Goal: Task Accomplishment & Management: Manage account settings

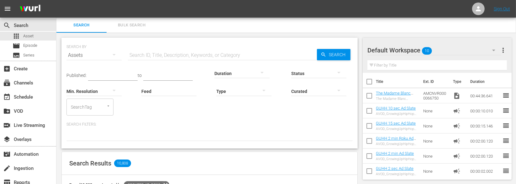
click at [166, 48] on input "text" at bounding box center [222, 55] width 189 height 15
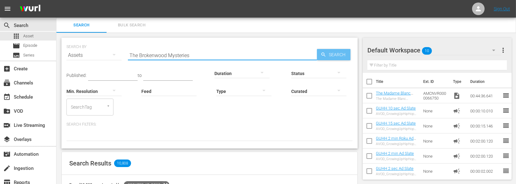
type input "The Brokenwood Mysteries"
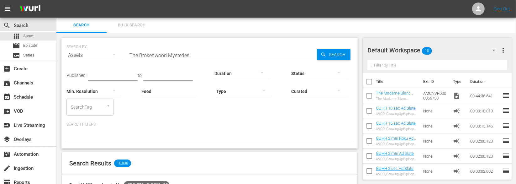
click at [334, 58] on div "Status" at bounding box center [318, 69] width 55 height 23
click at [200, 56] on input "The Brokenwood Mysteries" at bounding box center [222, 55] width 189 height 15
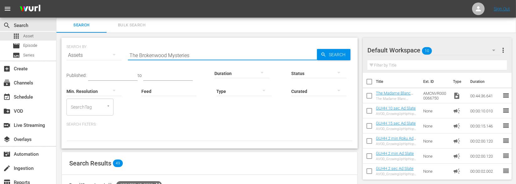
click at [200, 56] on input "The Brokenwood Mysteries" at bounding box center [222, 55] width 189 height 15
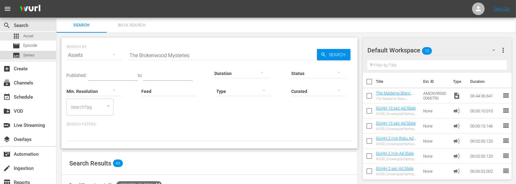
click at [29, 52] on span "Series" at bounding box center [28, 55] width 11 height 6
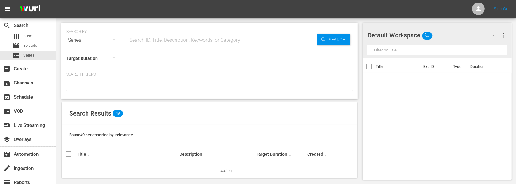
click at [236, 40] on input "text" at bounding box center [222, 40] width 189 height 15
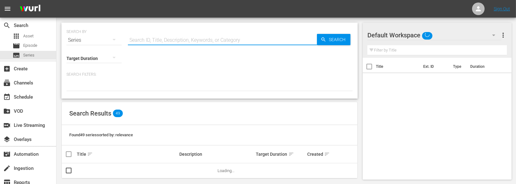
paste input "The Brokenwood Mysteries"
type input "The Brokenwood Mysteries"
click at [340, 42] on span "Search" at bounding box center [339, 39] width 24 height 11
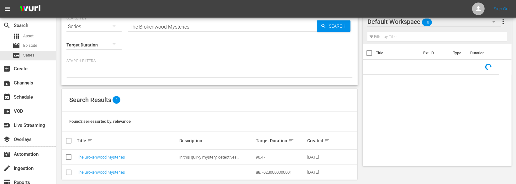
scroll to position [21, 0]
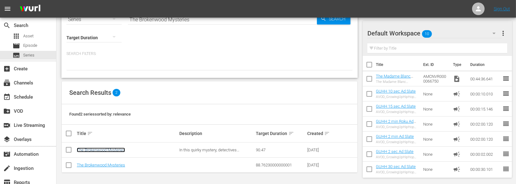
click at [106, 149] on link "The Brokenwood Mysteries" at bounding box center [101, 149] width 48 height 5
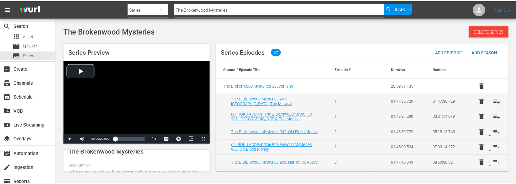
scroll to position [188, 0]
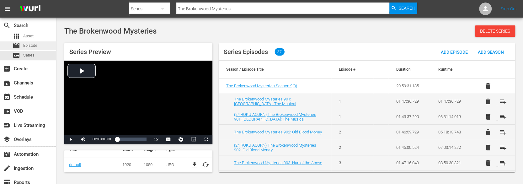
click at [35, 44] on span "Episode" at bounding box center [30, 45] width 14 height 6
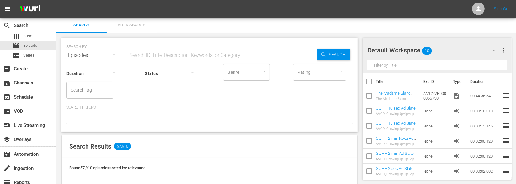
click at [175, 56] on input "text" at bounding box center [222, 55] width 189 height 15
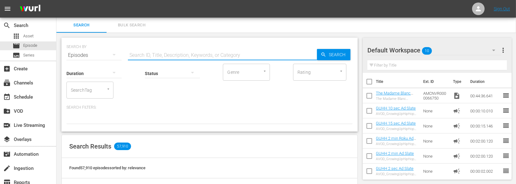
paste input "The Brokenwood Mysteries"
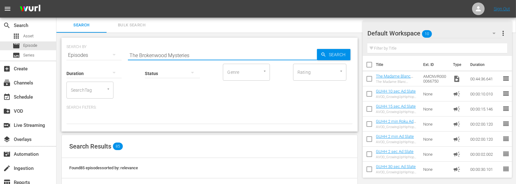
scroll to position [167, 0]
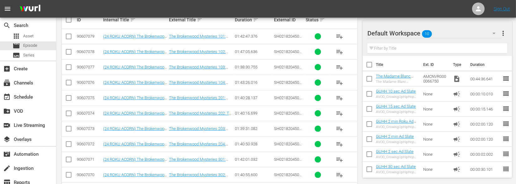
type input "The Brokenwood Mysteries"
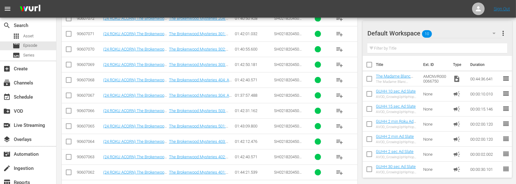
scroll to position [345, 0]
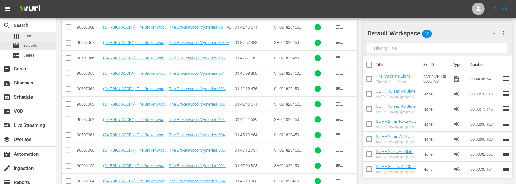
click at [32, 32] on div "apps Asset" at bounding box center [23, 36] width 21 height 9
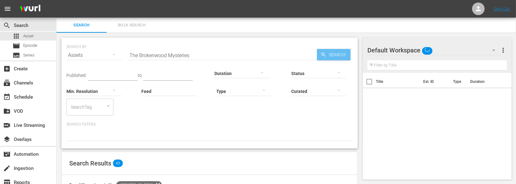
click at [345, 55] on span "Search" at bounding box center [339, 54] width 24 height 11
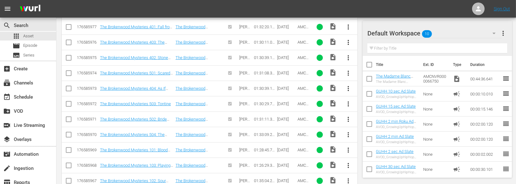
scroll to position [83, 0]
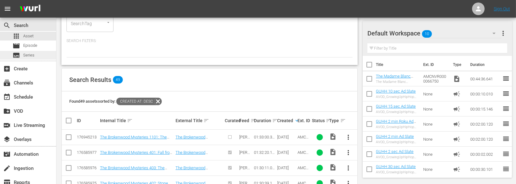
click at [37, 52] on div "subtitles Series" at bounding box center [28, 55] width 56 height 9
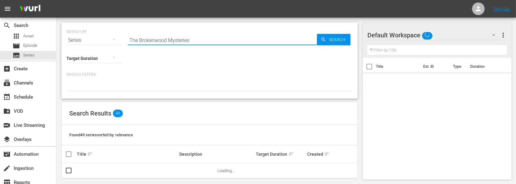
click at [200, 44] on input "The Brokenwood Mysteries" at bounding box center [222, 40] width 189 height 15
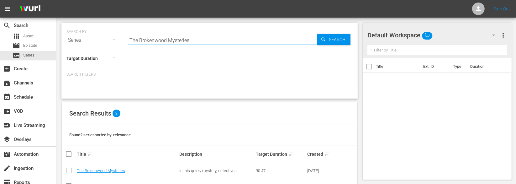
click at [200, 44] on input "The Brokenwood Mysteries" at bounding box center [222, 40] width 189 height 15
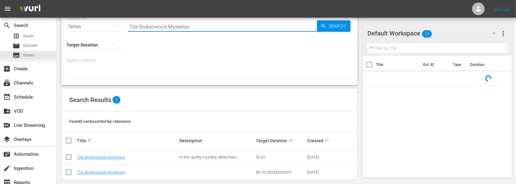
scroll to position [21, 0]
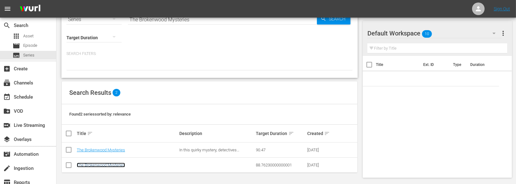
click at [120, 164] on link "The Brokenwood Mysteries" at bounding box center [101, 164] width 48 height 5
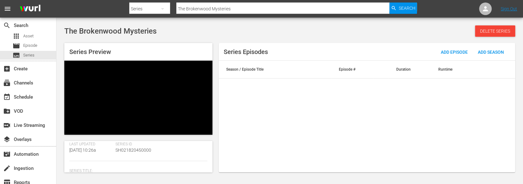
scroll to position [126, 0]
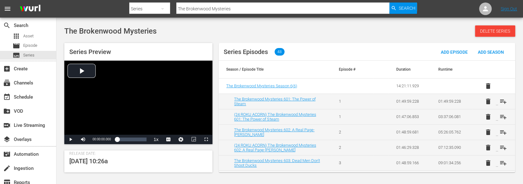
drag, startPoint x: 210, startPoint y: 165, endPoint x: 211, endPoint y: 174, distance: 9.7
click at [211, 174] on body "menu Search By Series Search ID, Title, Description, Keywords, or Category The …" at bounding box center [261, 92] width 523 height 184
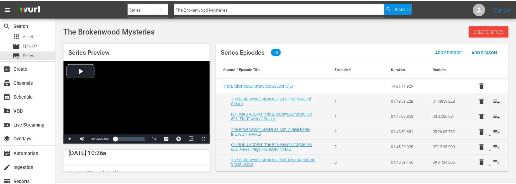
scroll to position [120, 0]
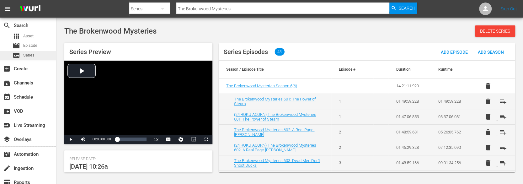
click at [28, 51] on div "subtitles Series" at bounding box center [24, 55] width 22 height 9
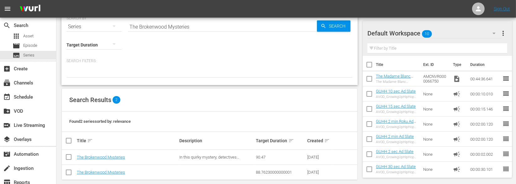
scroll to position [21, 0]
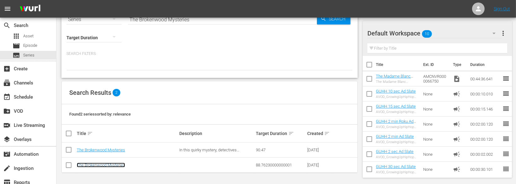
click at [123, 164] on link "The Brokenwood Mysteries" at bounding box center [101, 164] width 48 height 5
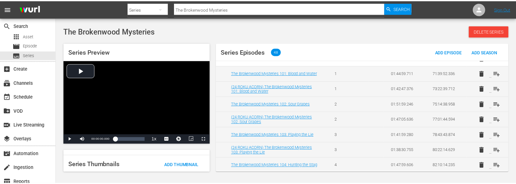
scroll to position [162, 0]
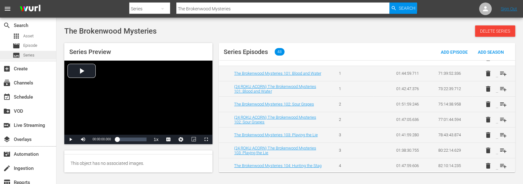
drag, startPoint x: 38, startPoint y: 55, endPoint x: 40, endPoint y: 58, distance: 4.2
click at [40, 58] on div "subtitles Series" at bounding box center [28, 55] width 56 height 9
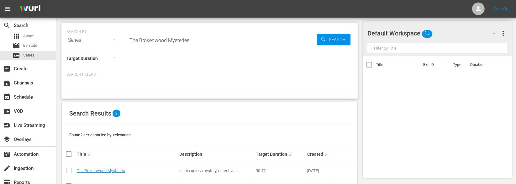
scroll to position [21, 0]
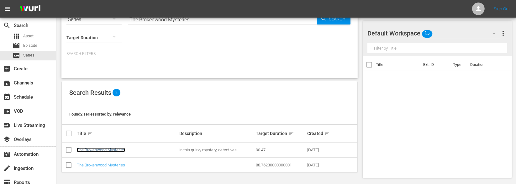
click at [114, 149] on link "The Brokenwood Mysteries" at bounding box center [101, 149] width 48 height 5
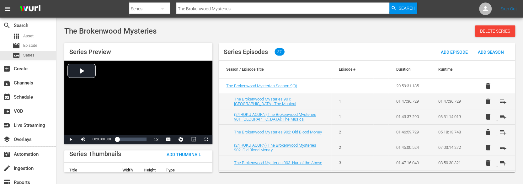
scroll to position [188, 0]
click at [192, 162] on span "file_download" at bounding box center [195, 165] width 8 height 8
click at [214, 154] on div "Series Preview Video Player is loading. Play Video Play Mute Current Time 00:00…" at bounding box center [289, 104] width 457 height 129
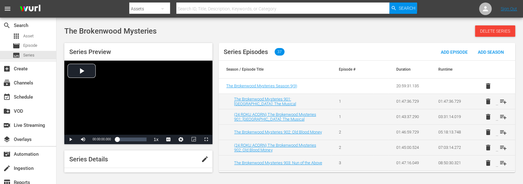
click at [201, 158] on span "edit" at bounding box center [205, 159] width 8 height 8
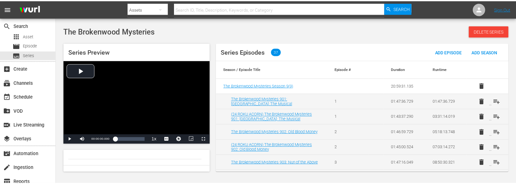
scroll to position [204, 0]
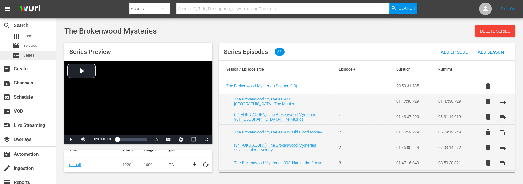
click at [35, 51] on div "subtitles Series" at bounding box center [28, 55] width 56 height 9
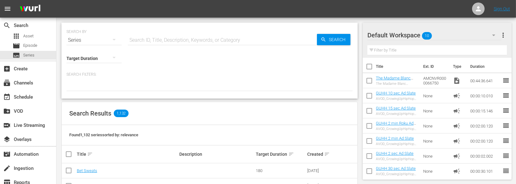
click at [142, 35] on input "text" at bounding box center [222, 40] width 189 height 15
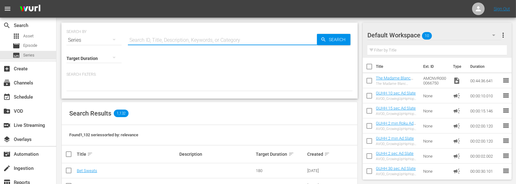
paste input "56777610"
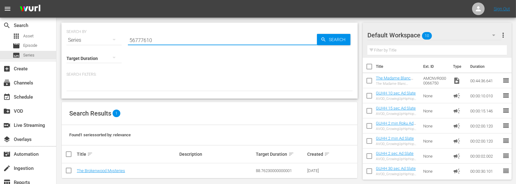
click at [163, 43] on input "56777610" at bounding box center [222, 40] width 189 height 15
type input "Brokenwood Mysteries"
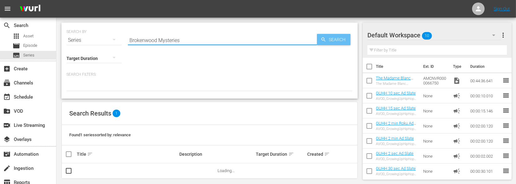
click at [326, 37] on icon "button" at bounding box center [324, 40] width 6 height 6
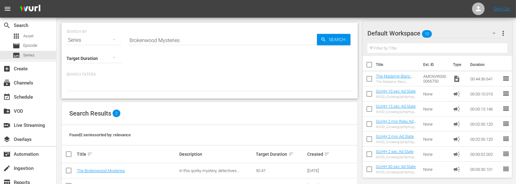
scroll to position [21, 0]
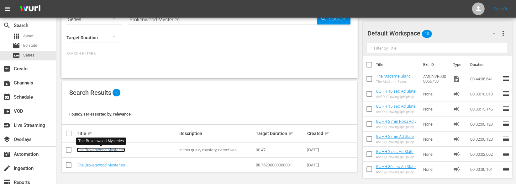
click at [119, 151] on link "The Brokenwood Mysteries" at bounding box center [101, 149] width 48 height 5
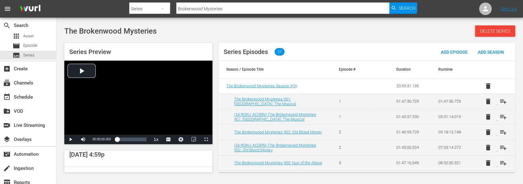
scroll to position [188, 0]
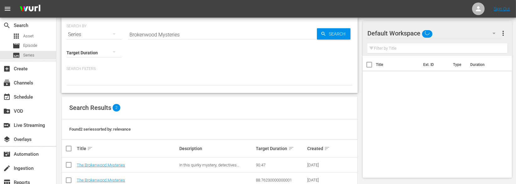
scroll to position [21, 0]
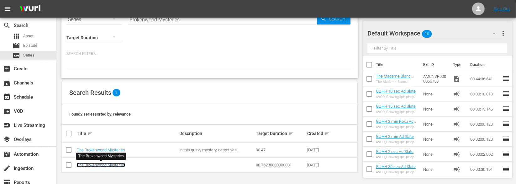
click at [97, 165] on link "The Brokenwood Mysteries" at bounding box center [101, 164] width 48 height 5
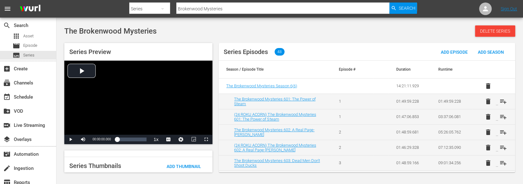
scroll to position [145, 0]
click at [191, 164] on span "Add Thumbnail" at bounding box center [184, 163] width 45 height 5
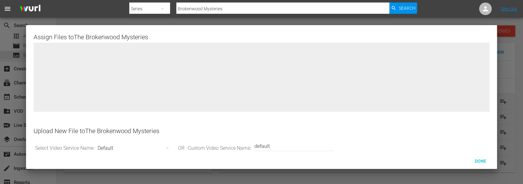
click at [256, 88] on div at bounding box center [261, 82] width 455 height 78
click at [107, 148] on div "Default" at bounding box center [136, 148] width 77 height 18
click at [88, 152] on div "Default" at bounding box center [261, 92] width 523 height 184
click at [68, 124] on div "Upload New File to The Brokenwood Mysteries" at bounding box center [261, 130] width 455 height 15
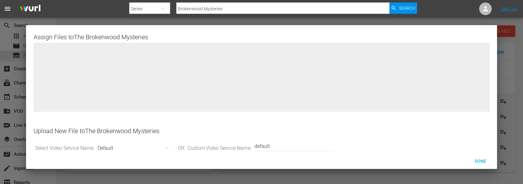
click at [60, 129] on div "Upload New File to The Brokenwood Mysteries" at bounding box center [261, 130] width 455 height 15
click at [477, 157] on div "Done" at bounding box center [481, 161] width 28 height 12
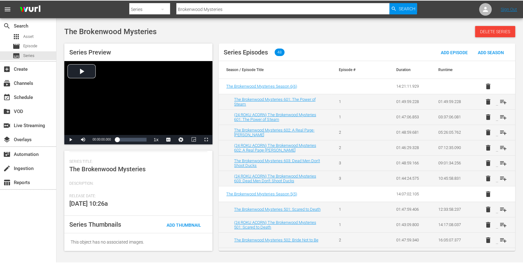
scroll to position [82, 0]
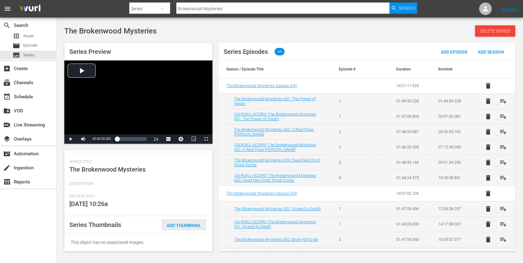
click at [187, 183] on span "Add Thumbnail" at bounding box center [184, 225] width 45 height 5
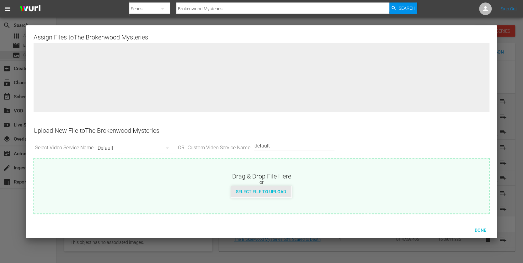
click at [276, 183] on span "Select File to Upload" at bounding box center [261, 191] width 60 height 5
type input "C:\fakepath\Brokenwood_Mysteries.jpg"
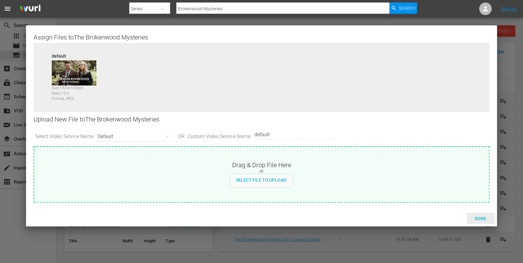
click at [482, 183] on span "Done" at bounding box center [481, 218] width 22 height 5
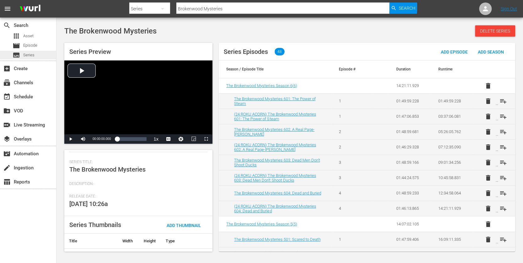
click at [24, 51] on div "subtitles Series" at bounding box center [24, 55] width 22 height 9
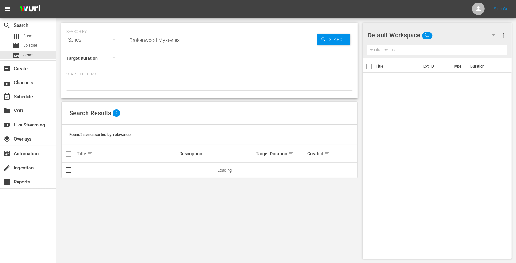
click at [197, 39] on input "Brokenwood Mysteries" at bounding box center [222, 40] width 189 height 15
paste input "The World God Only Know"
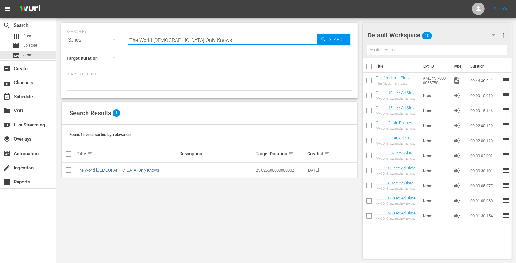
type input "The World God Only Knows"
click at [104, 168] on link "The World God Only Knows" at bounding box center [118, 170] width 82 height 5
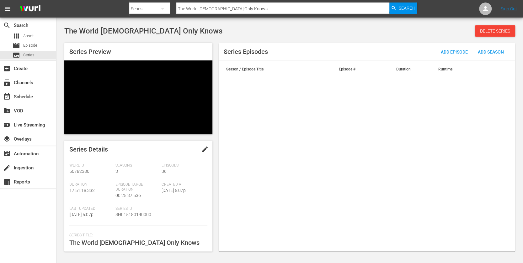
scroll to position [46, 0]
